Goal: Task Accomplishment & Management: Use online tool/utility

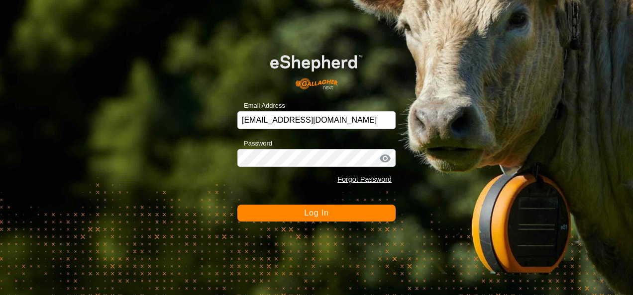
click at [354, 211] on button "Log In" at bounding box center [316, 213] width 158 height 17
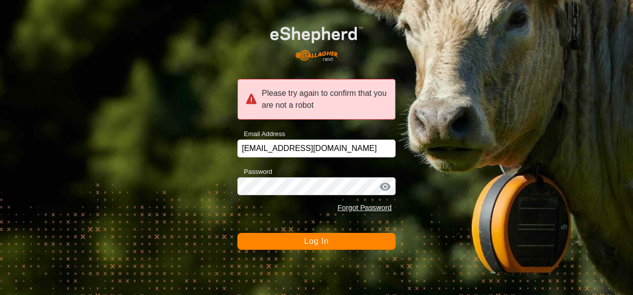
click at [335, 243] on button "Log In" at bounding box center [316, 241] width 158 height 17
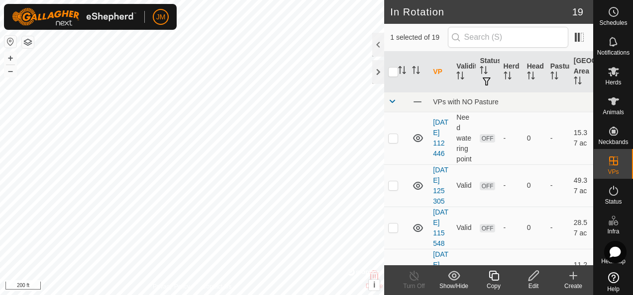
click at [532, 277] on icon at bounding box center [533, 276] width 12 height 12
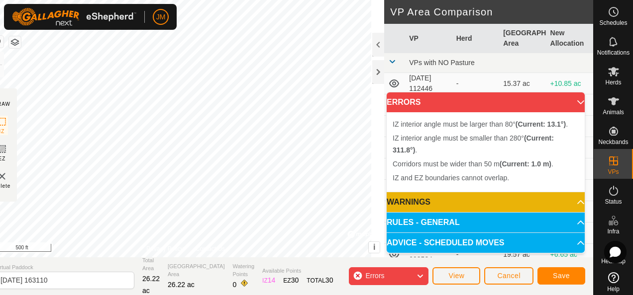
click at [107, 121] on div "IZ interior angle must be larger than 80° (Current: 13.1°) . + – ⇧ i © Mapbox ,…" at bounding box center [185, 129] width 397 height 258
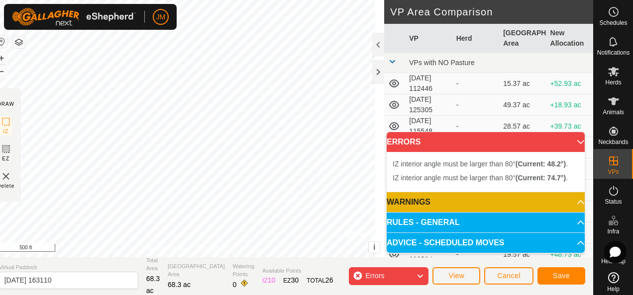
click at [105, 125] on div "IZ interior angle must be larger than 80° (Current: 74.7°) . + – ⇧ i © Mapbox ,…" at bounding box center [187, 129] width 393 height 258
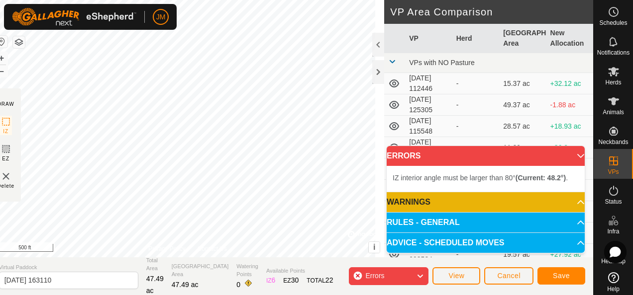
drag, startPoint x: 102, startPoint y: 130, endPoint x: 384, endPoint y: 120, distance: 282.7
click at [401, 116] on div "DRAW IZ EZ Delete Privacy Policy Contact Us IZ interior angle must be larger th…" at bounding box center [292, 129] width 602 height 258
click at [557, 273] on span "Save" at bounding box center [561, 276] width 17 height 8
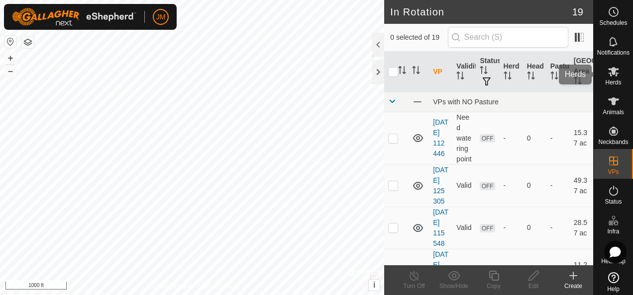
click at [612, 78] on es-mob-svg-icon at bounding box center [613, 72] width 18 height 16
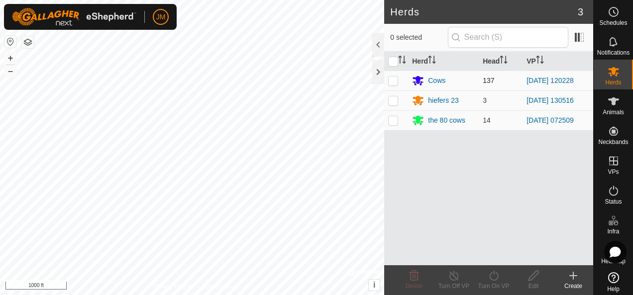
click at [393, 80] on p-checkbox at bounding box center [393, 81] width 10 height 8
checkbox input "true"
click at [497, 276] on icon at bounding box center [493, 276] width 12 height 12
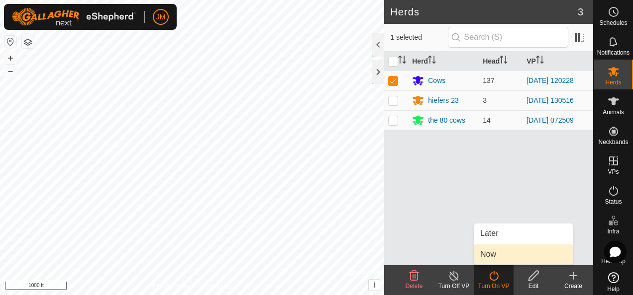
click at [499, 259] on link "Now" at bounding box center [523, 255] width 98 height 20
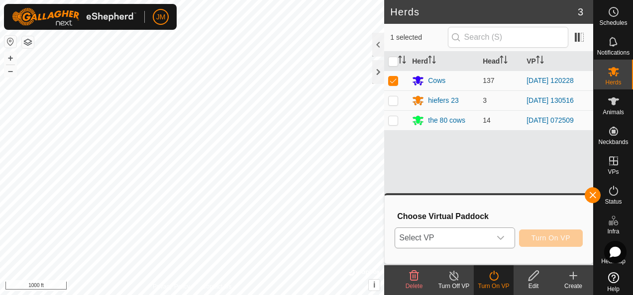
click at [507, 234] on div "dropdown trigger" at bounding box center [500, 238] width 20 height 20
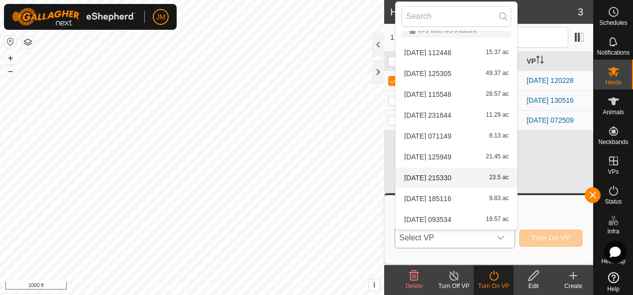
scroll to position [220, 0]
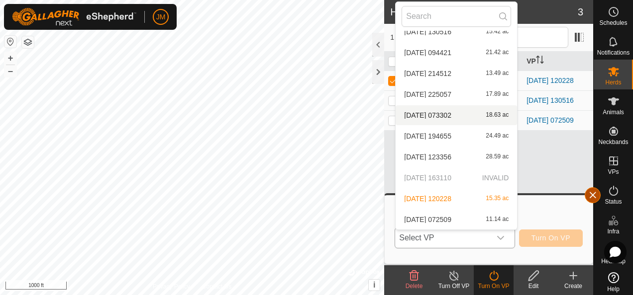
click at [589, 194] on button "button" at bounding box center [592, 196] width 16 height 16
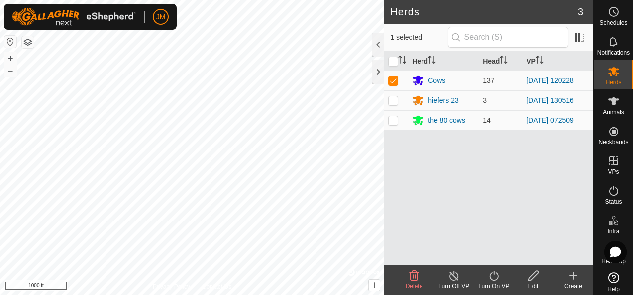
click at [494, 274] on icon at bounding box center [493, 276] width 12 height 12
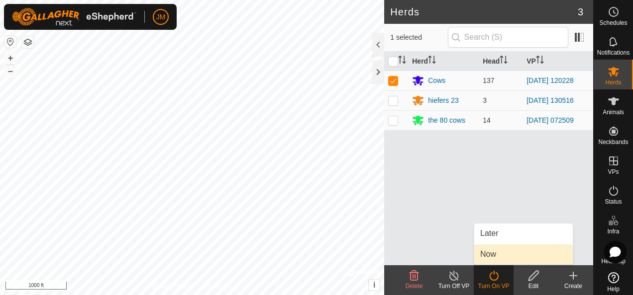
click at [514, 249] on link "Now" at bounding box center [523, 255] width 98 height 20
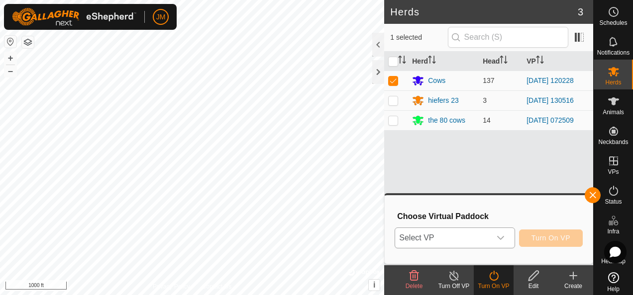
click at [504, 238] on icon "dropdown trigger" at bounding box center [500, 238] width 8 height 8
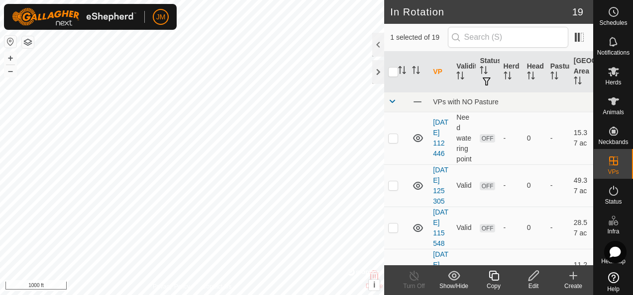
click at [531, 275] on icon at bounding box center [533, 276] width 12 height 12
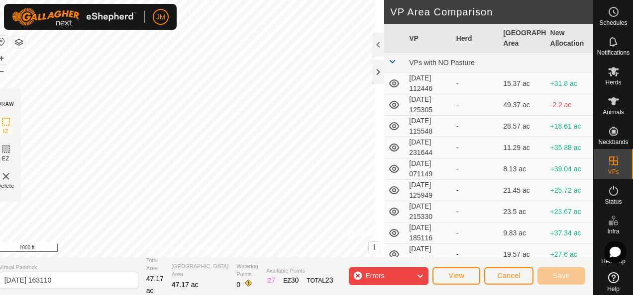
click at [423, 274] on icon at bounding box center [420, 276] width 8 height 13
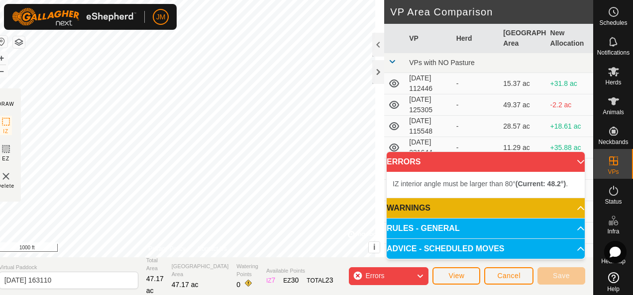
click at [423, 274] on icon at bounding box center [420, 276] width 8 height 13
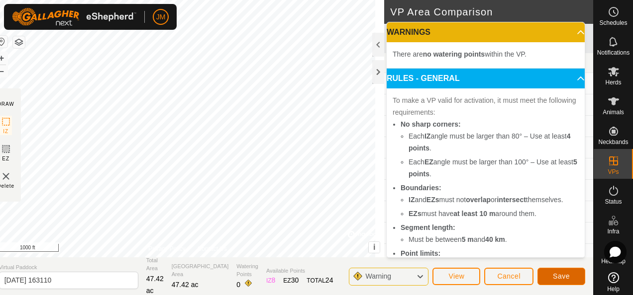
click at [561, 275] on span "Save" at bounding box center [561, 277] width 17 height 8
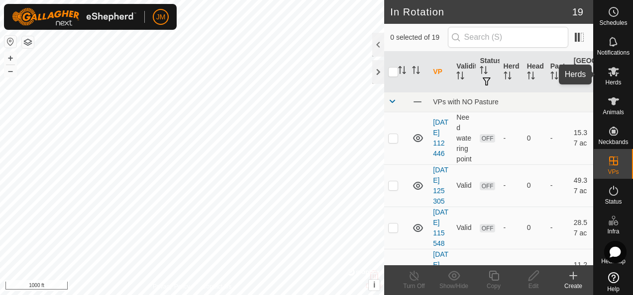
click at [608, 72] on icon at bounding box center [613, 71] width 11 height 9
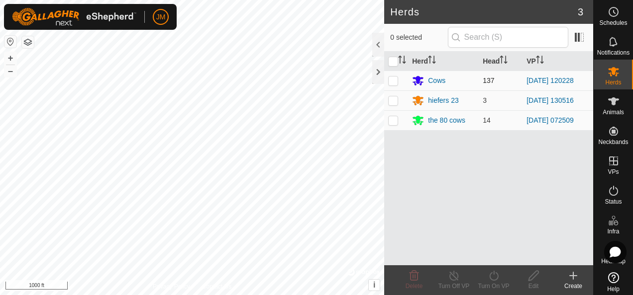
click at [388, 82] on p-checkbox at bounding box center [393, 81] width 10 height 8
checkbox input "true"
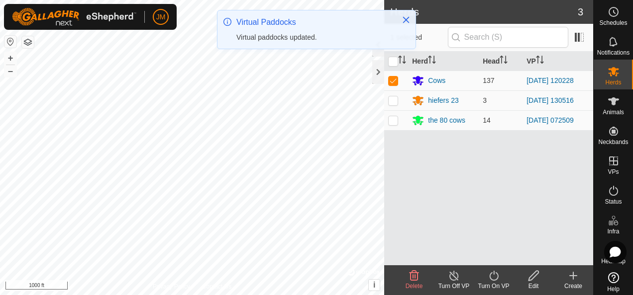
click at [491, 274] on icon at bounding box center [493, 276] width 12 height 12
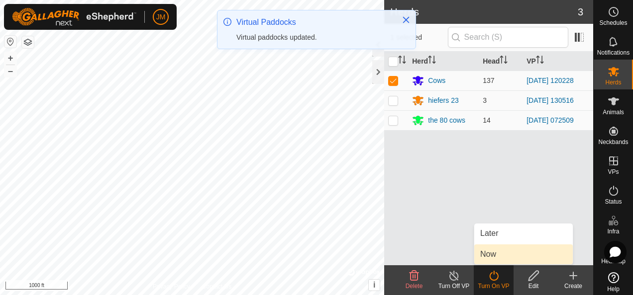
click at [505, 258] on link "Now" at bounding box center [523, 255] width 98 height 20
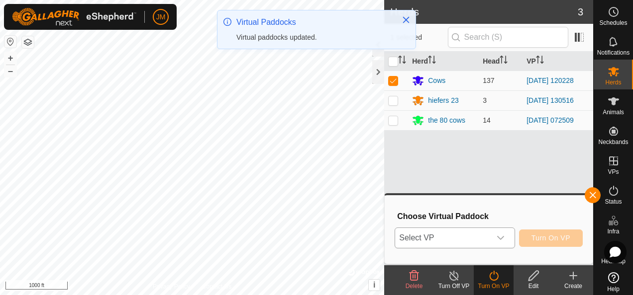
click at [503, 235] on icon "dropdown trigger" at bounding box center [500, 238] width 8 height 8
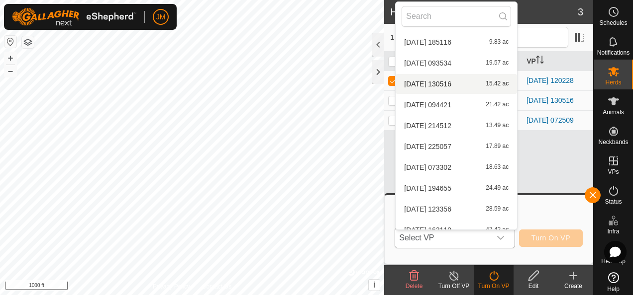
scroll to position [220, 0]
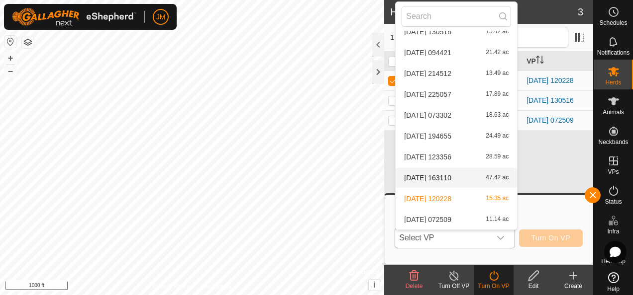
click at [454, 176] on li "[DATE] 163110 47.42 ac" at bounding box center [455, 178] width 121 height 20
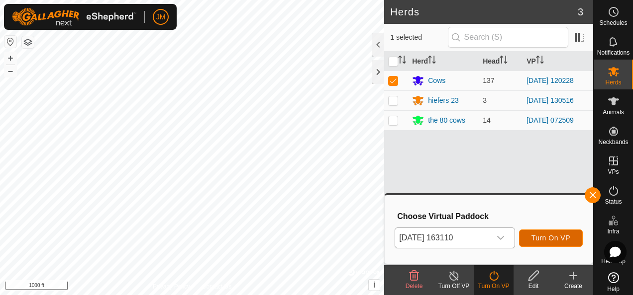
click at [553, 236] on span "Turn On VP" at bounding box center [550, 238] width 39 height 8
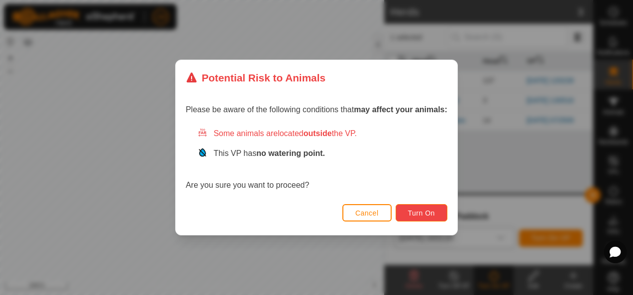
click at [430, 210] on span "Turn On" at bounding box center [421, 213] width 27 height 8
